Goal: Transaction & Acquisition: Purchase product/service

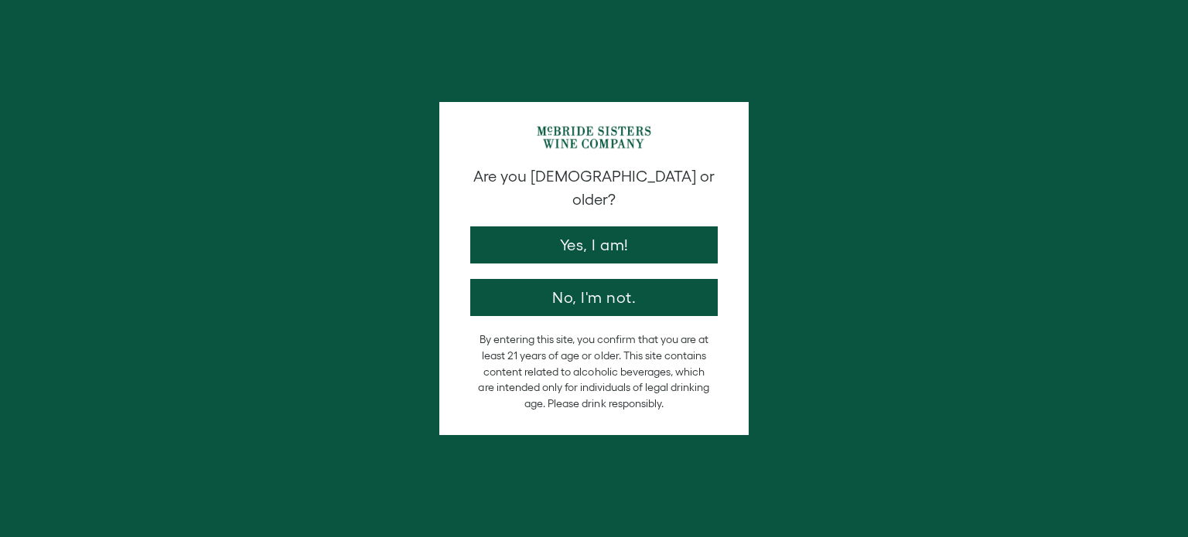
click at [597, 227] on button "Yes, I am!" at bounding box center [593, 245] width 247 height 37
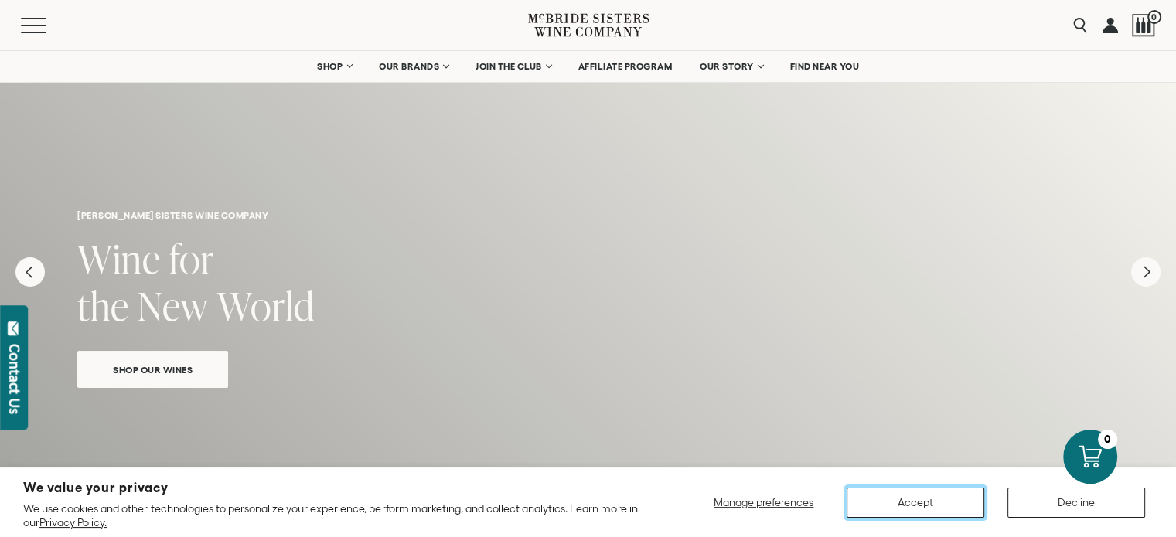
click at [901, 503] on button "Accept" at bounding box center [916, 503] width 138 height 30
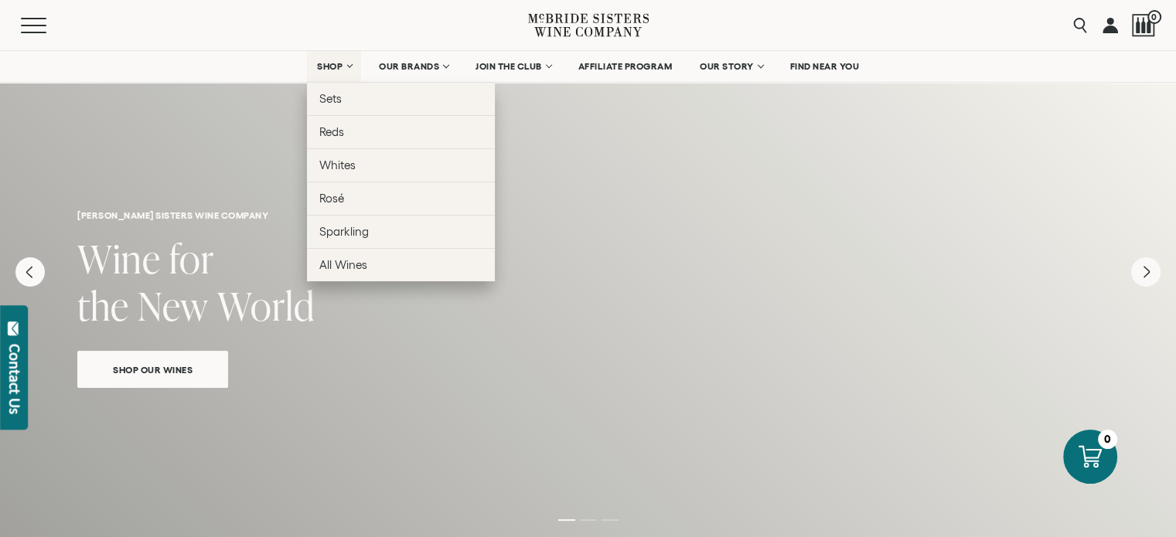
click at [335, 65] on span "SHOP" at bounding box center [330, 66] width 26 height 11
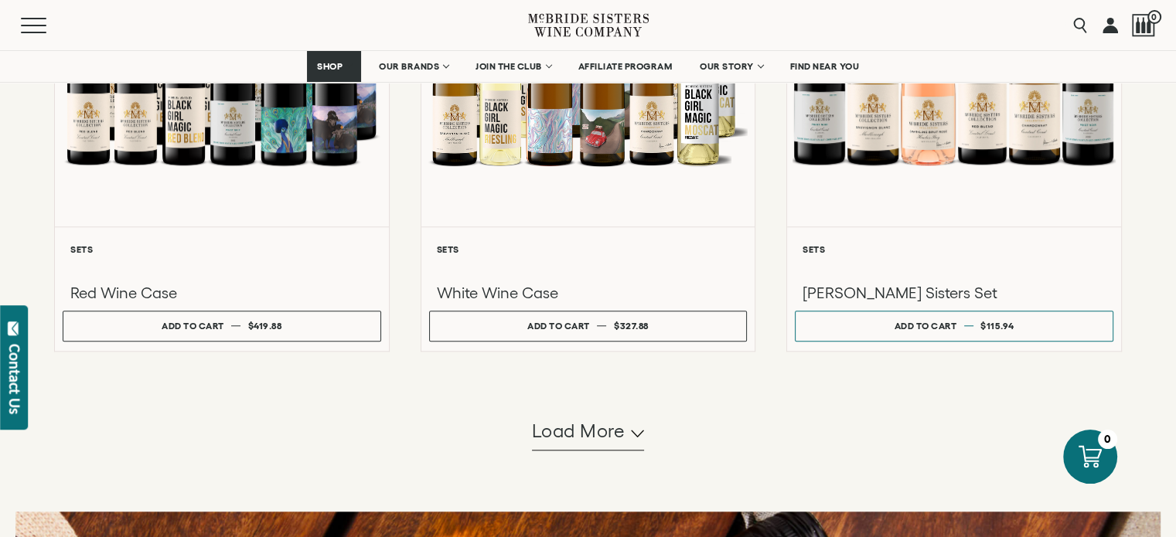
scroll to position [1375, 0]
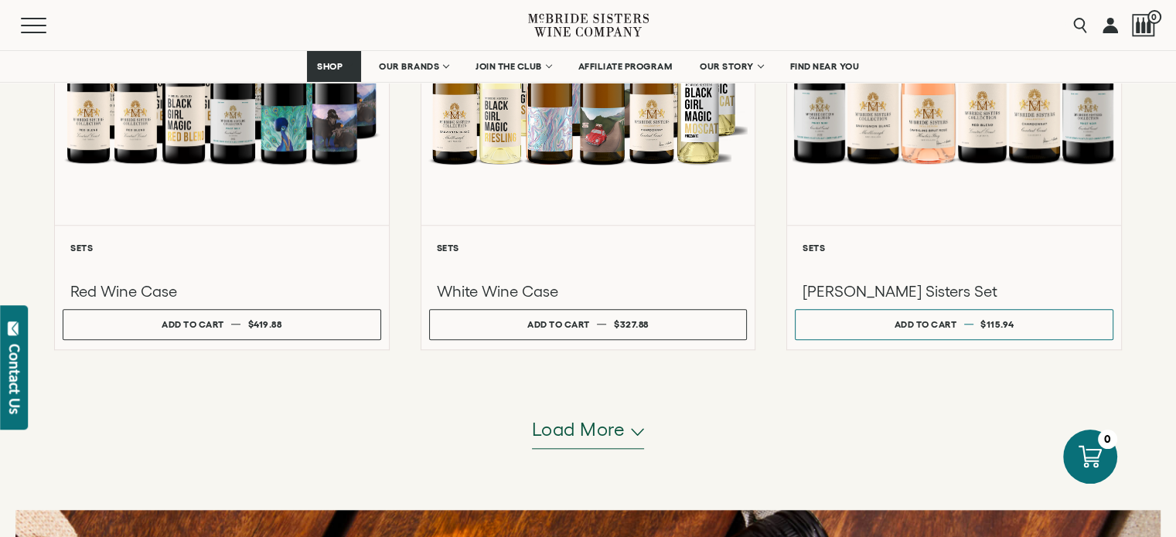
click at [591, 436] on span "Load more" at bounding box center [579, 430] width 94 height 26
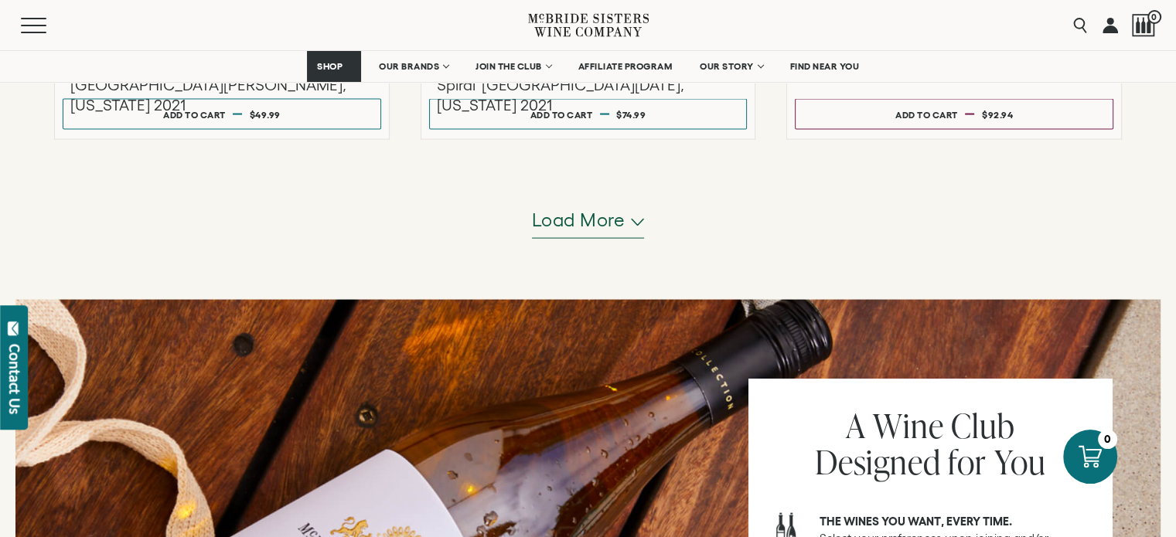
scroll to position [3012, 0]
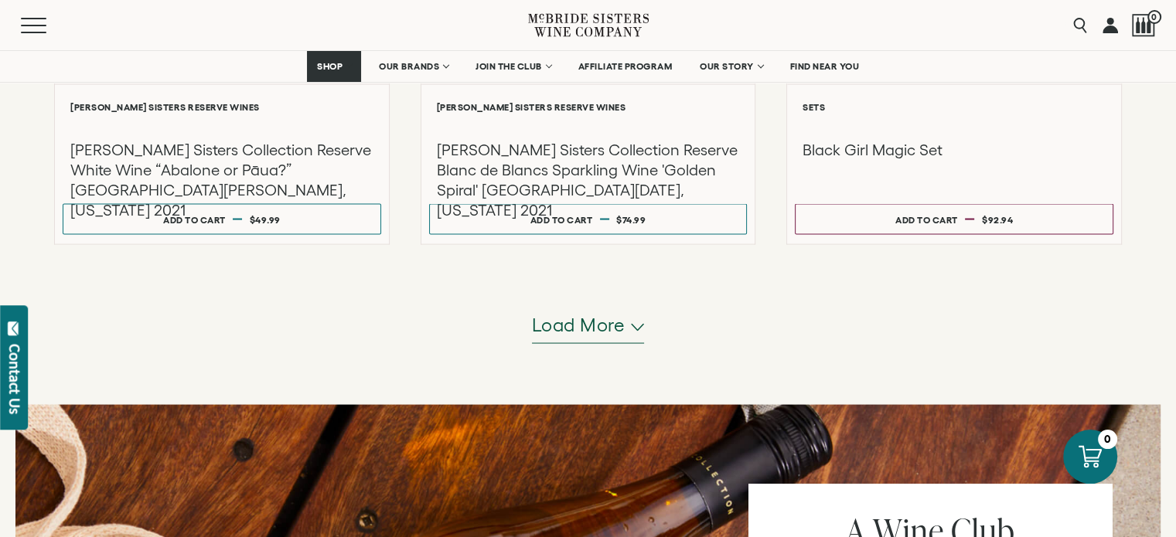
click at [581, 327] on span "Load more" at bounding box center [579, 325] width 94 height 26
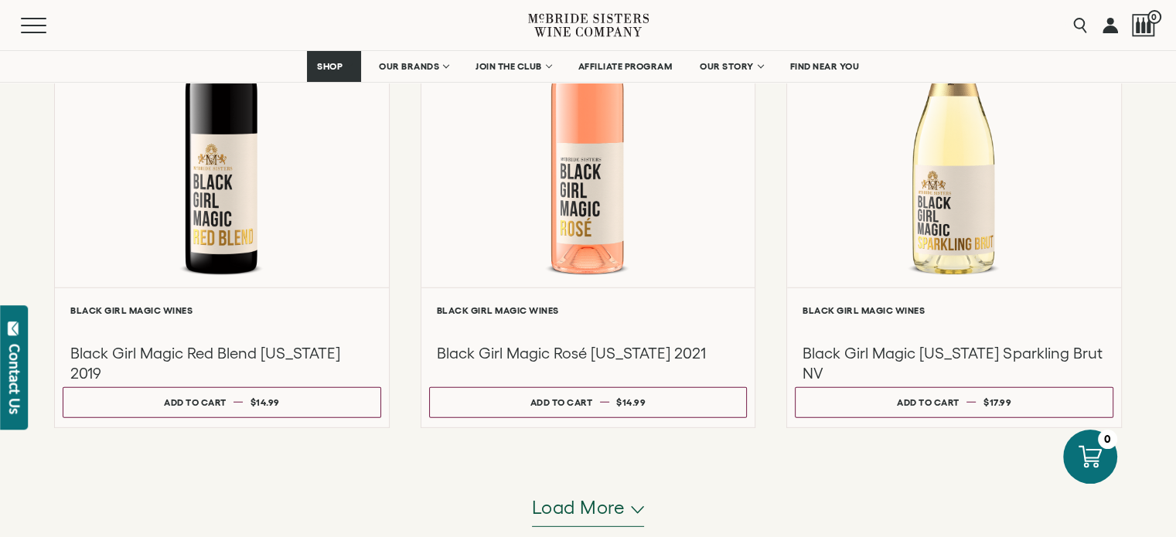
scroll to position [4398, 0]
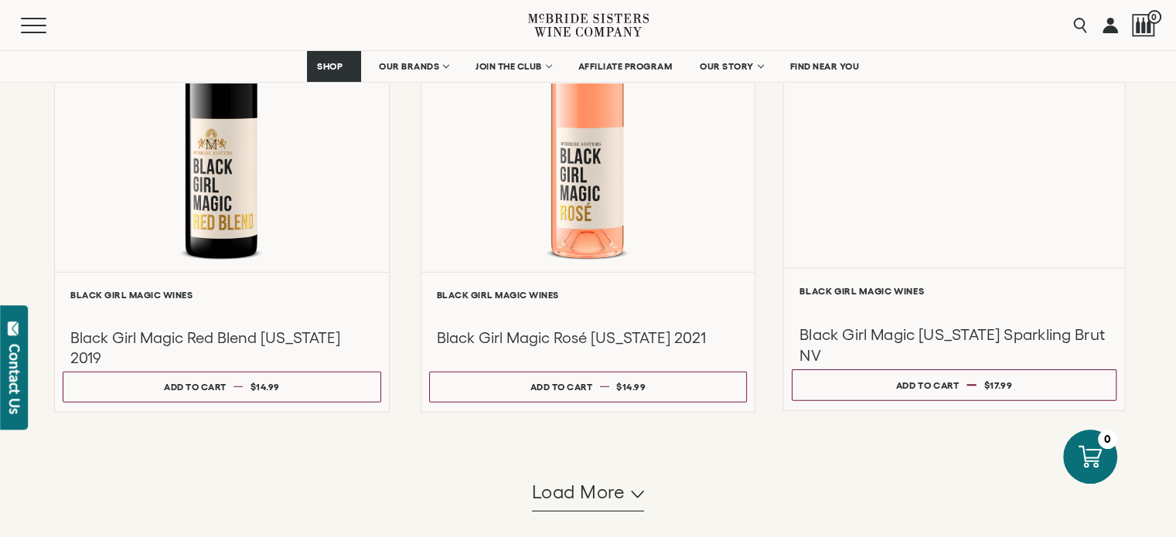
click at [956, 235] on div "Liquid error (snippets/component__lazyload-image line 33): height must be a num…" at bounding box center [954, 102] width 340 height 329
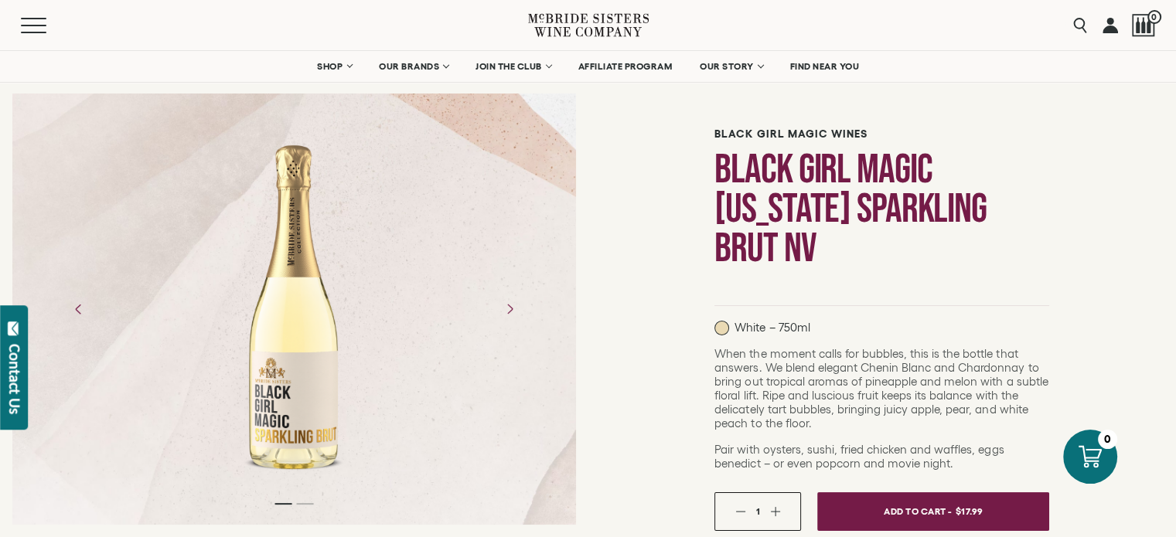
scroll to position [70, 0]
click at [507, 305] on icon "Next" at bounding box center [509, 309] width 25 height 25
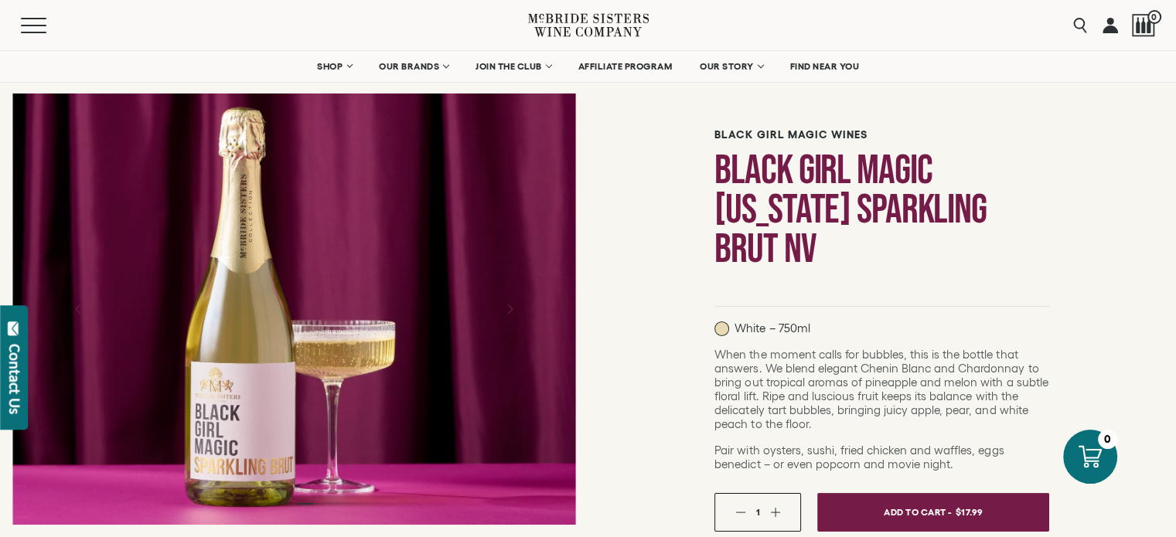
click at [507, 308] on icon "Next" at bounding box center [509, 309] width 25 height 25
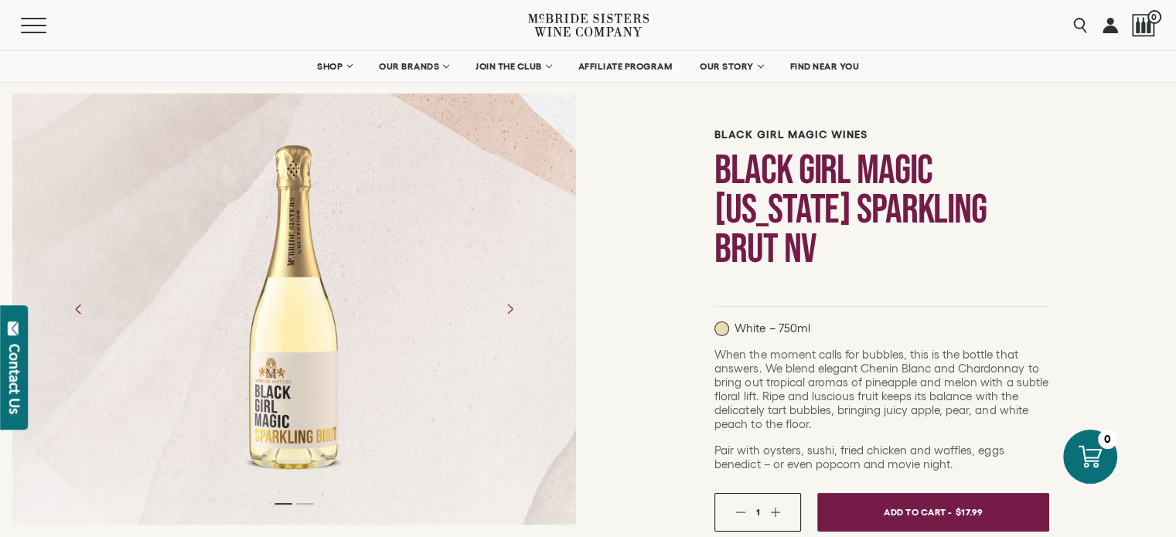
click at [507, 308] on icon "Next" at bounding box center [509, 309] width 25 height 25
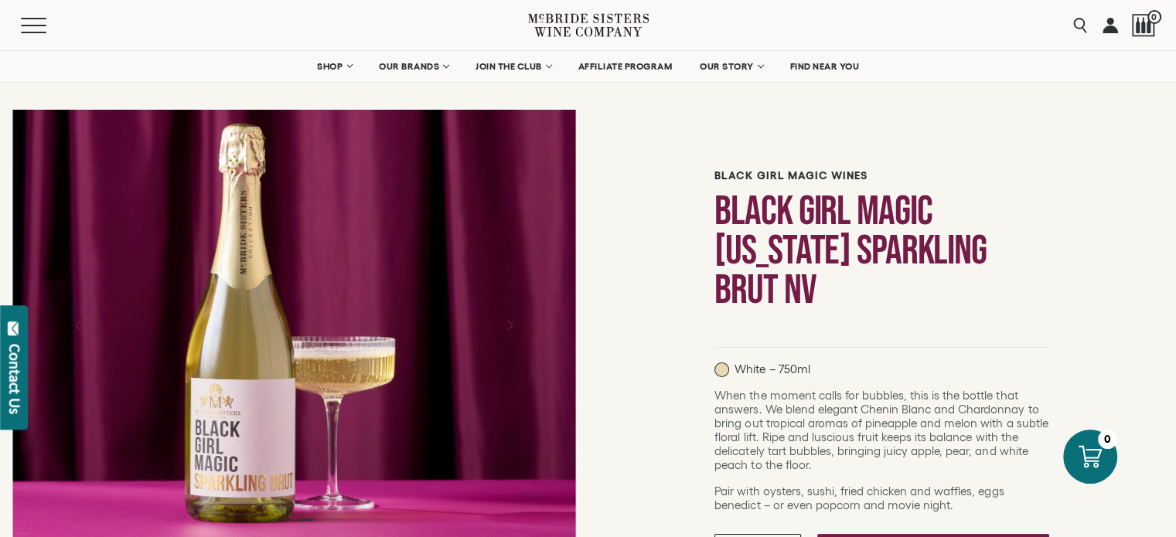
scroll to position [23, 0]
